Goal: Task Accomplishment & Management: Complete application form

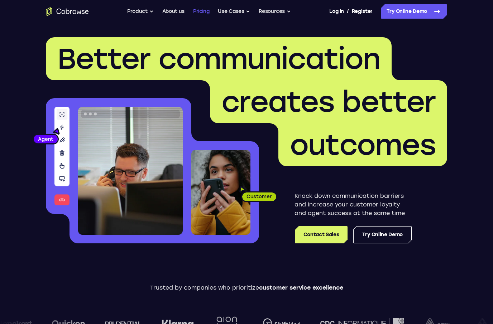
click at [201, 12] on link "Pricing" at bounding box center [201, 11] width 16 height 14
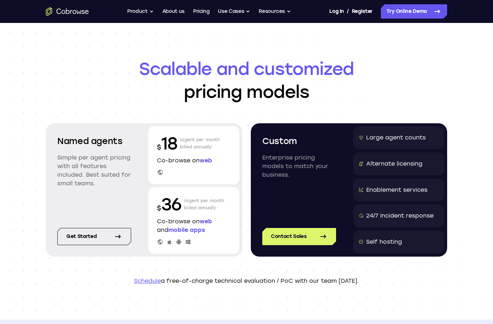
click at [152, 282] on link "Schedule" at bounding box center [147, 280] width 27 height 7
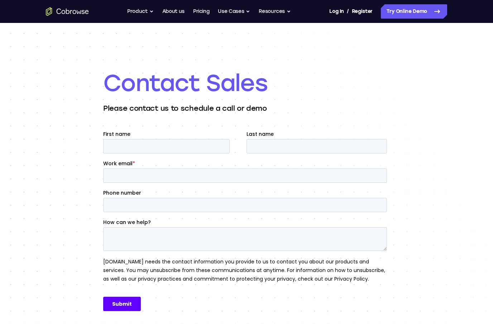
click at [151, 139] on div "First name" at bounding box center [174, 141] width 143 height 23
click at [151, 145] on input "First name" at bounding box center [166, 146] width 126 height 14
type input "[PERSON_NAME]"
click at [119, 173] on input "Work email *" at bounding box center [245, 175] width 284 height 14
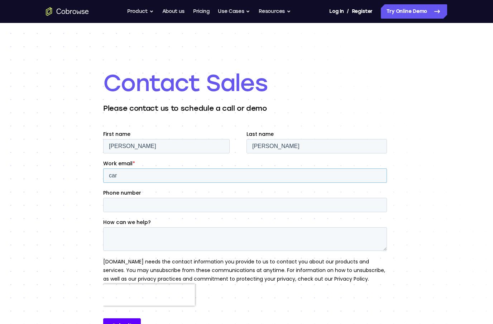
type input "[PERSON_NAME]"
type input "[EMAIL_ADDRESS][DOMAIN_NAME]"
click at [152, 211] on input "Phone number" at bounding box center [245, 205] width 284 height 14
type input "16097512792"
click at [191, 227] on textarea "How can we help?" at bounding box center [245, 239] width 284 height 24
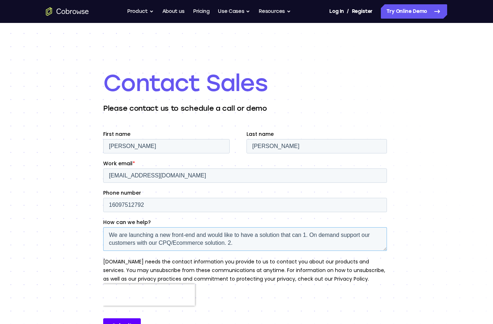
click at [308, 236] on textarea "We are launching a new front-end and would like to have a solution that can 1. …" at bounding box center [245, 239] width 284 height 24
click at [326, 236] on textarea "We are launching a new front-end and would like to have a solution that can sup…" at bounding box center [245, 239] width 284 height 24
click at [147, 243] on textarea "We are launching a new front-end and would like to have a solution that can sup…" at bounding box center [245, 239] width 284 height 24
drag, startPoint x: 165, startPoint y: 243, endPoint x: 238, endPoint y: 243, distance: 73.4
click at [238, 244] on textarea "We are launching a new front-end and would like to have a solution that can sup…" at bounding box center [245, 239] width 284 height 24
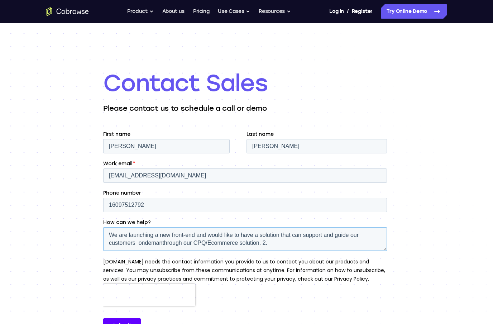
click at [160, 242] on textarea "We are launching a new front-end and would like to have a solution that can sup…" at bounding box center [245, 239] width 284 height 24
click at [161, 241] on textarea "We are launching a new front-end and would like to have a solution that can sup…" at bounding box center [245, 239] width 284 height 24
click at [277, 243] on textarea "We are launching a new front-end and would like to have a solution that can sup…" at bounding box center [245, 239] width 284 height 24
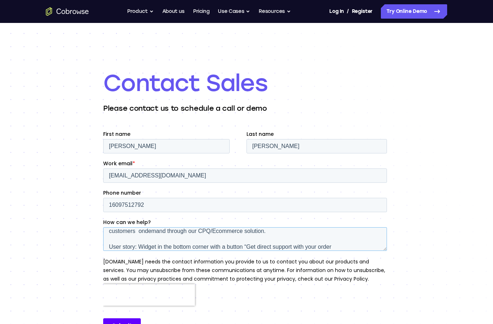
click at [251, 246] on textarea "We are launching a new front-end and would like to have a solution that can sup…" at bounding box center [245, 239] width 284 height 24
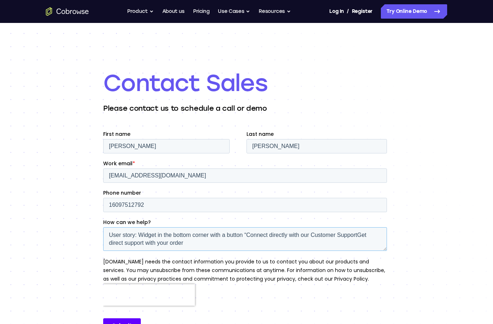
scroll to position [24, 0]
click at [367, 241] on textarea "We are launching a new front-end and would like to have a solution that can sup…" at bounding box center [245, 239] width 284 height 24
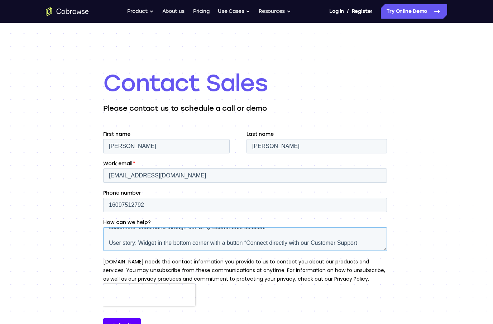
scroll to position [16, 0]
click at [251, 243] on textarea "We are launching a new front-end and would like to have a solution that can sup…" at bounding box center [245, 239] width 284 height 24
click at [371, 242] on textarea "We are launching a new front-end and would like to have a solution that can sup…" at bounding box center [245, 239] width 284 height 24
click at [275, 242] on textarea "We are launching a new front-end and would like to have a solution that can sup…" at bounding box center [245, 239] width 284 height 24
click at [364, 244] on textarea "We are launching a new front-end and would like to have a solution that can sup…" at bounding box center [245, 239] width 284 height 24
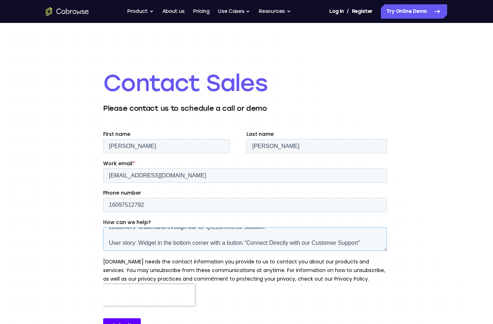
click at [368, 244] on textarea "We are launching a new front-end and would like to have a solution that can sup…" at bounding box center [245, 239] width 284 height 24
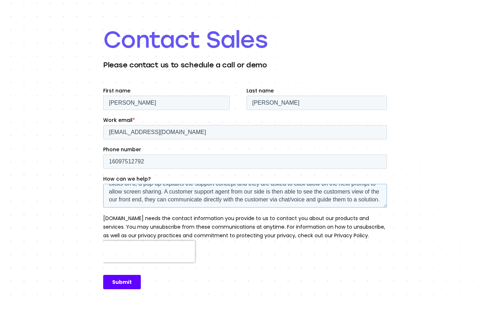
scroll to position [22, 0]
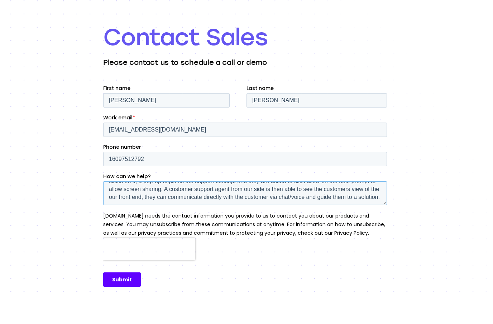
click at [159, 184] on textarea "We are launching a new front-end and would like to have a solution that can sup…" at bounding box center [245, 193] width 284 height 24
type textarea "We are launching a new front-end and would like to have a solution that can sup…"
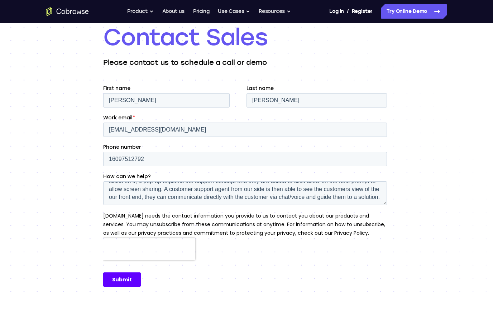
click at [127, 283] on input "Submit" at bounding box center [122, 279] width 38 height 14
